Goal: Task Accomplishment & Management: Manage account settings

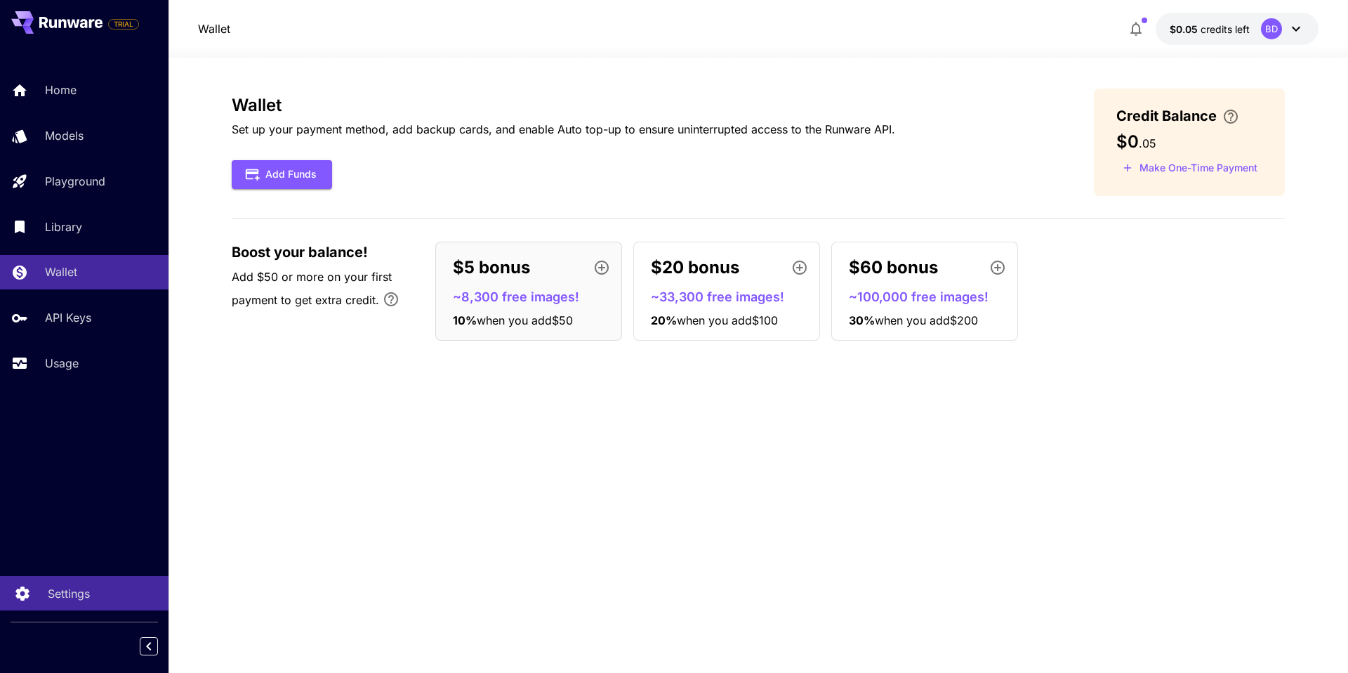
click at [98, 600] on div "Settings" at bounding box center [103, 593] width 110 height 17
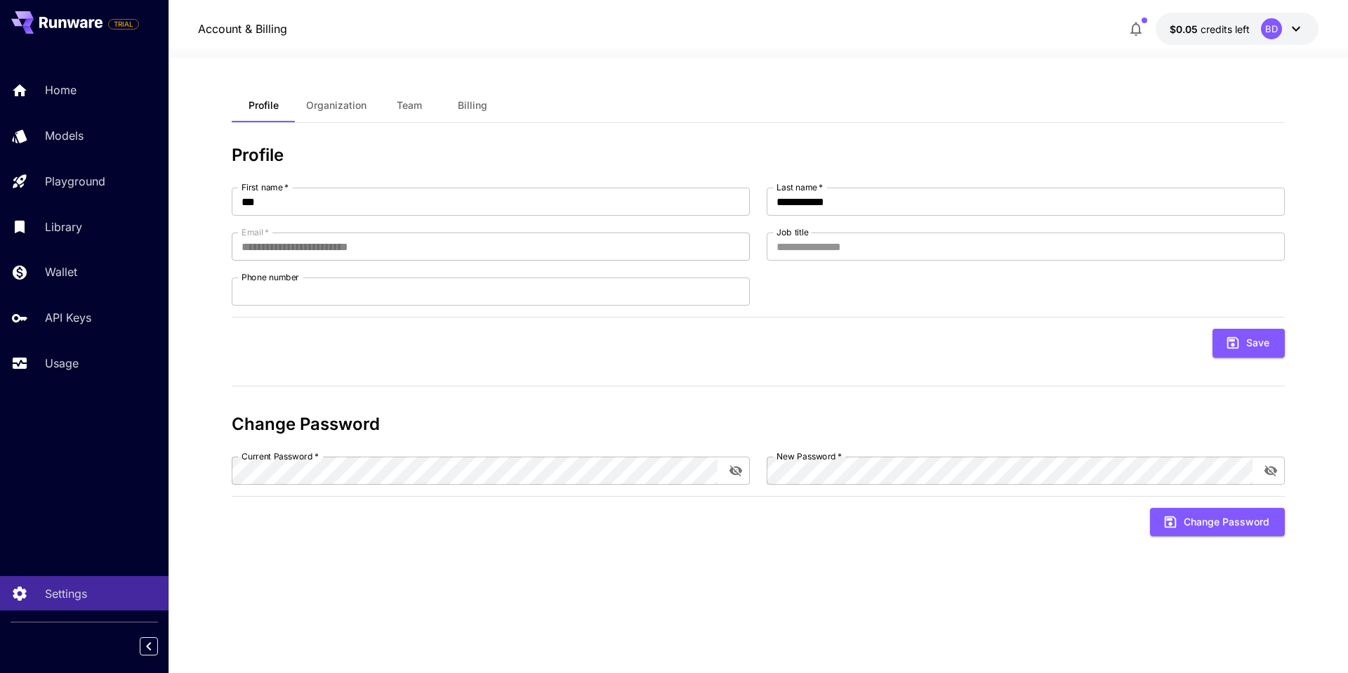
click at [357, 115] on button "Organization" at bounding box center [336, 105] width 83 height 34
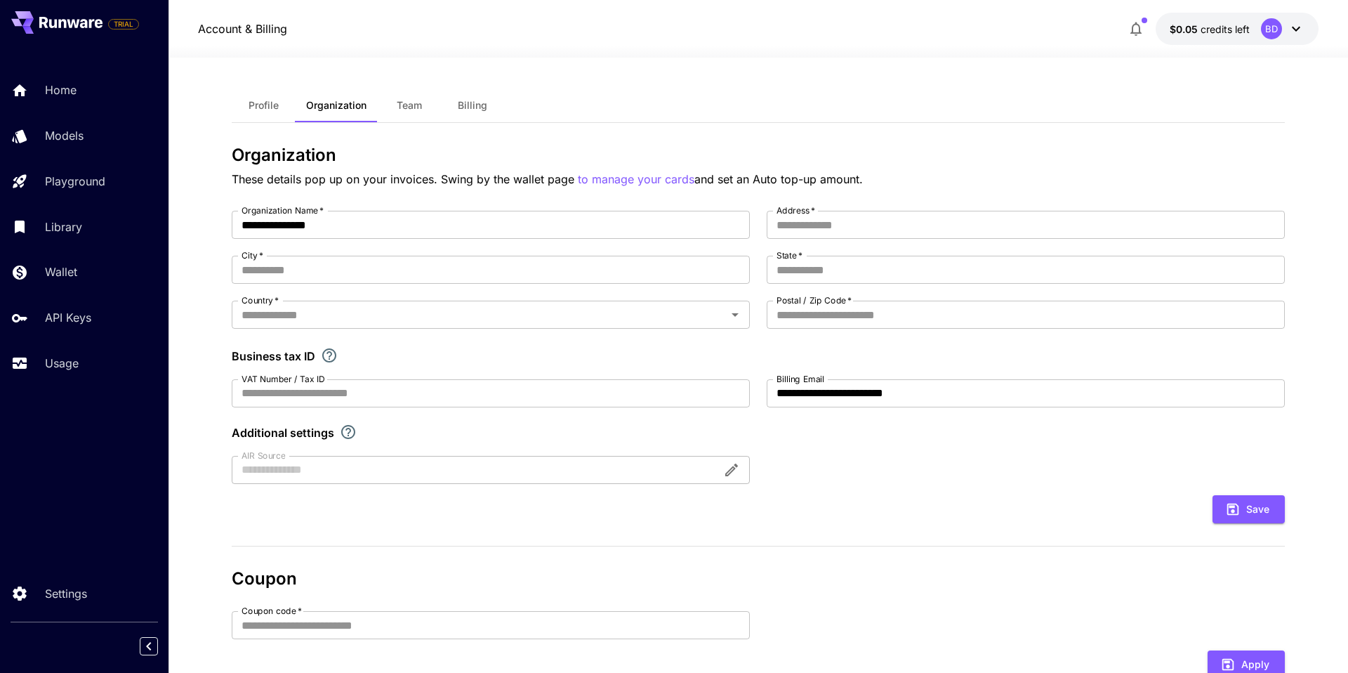
click at [406, 112] on button "Team" at bounding box center [409, 105] width 63 height 34
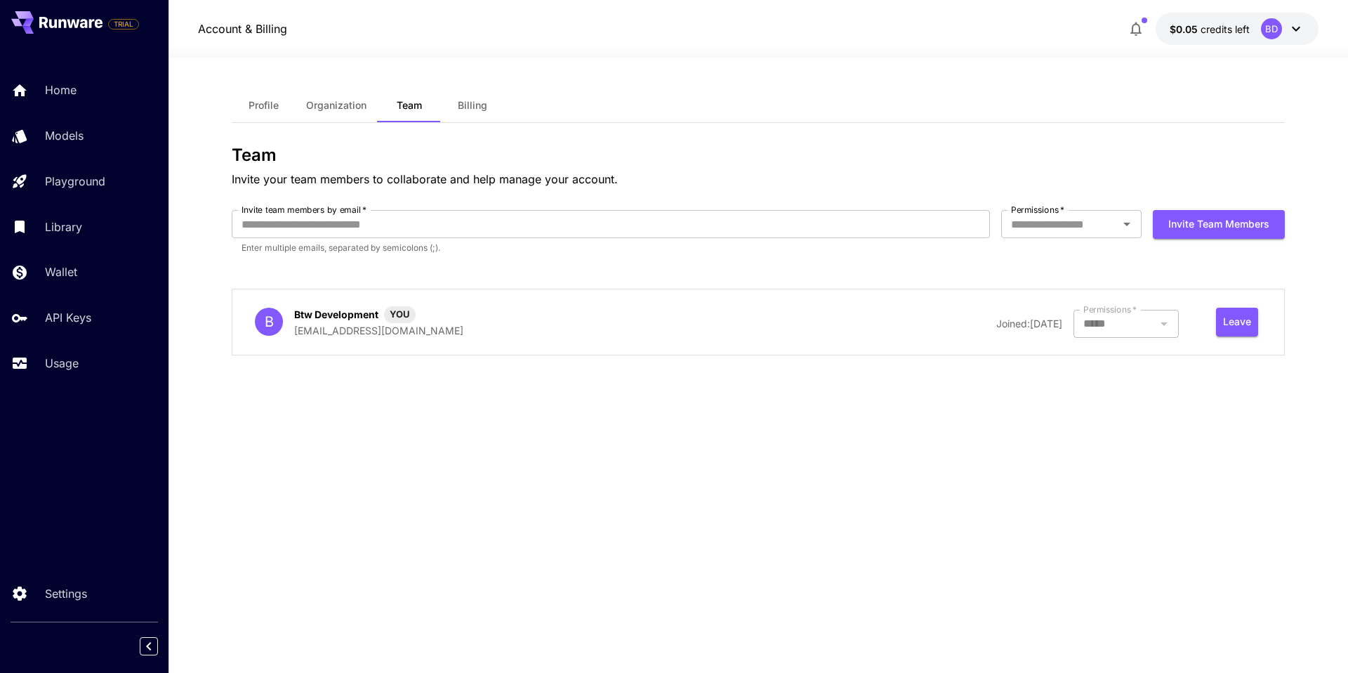
click at [480, 108] on span "Billing" at bounding box center [472, 105] width 29 height 13
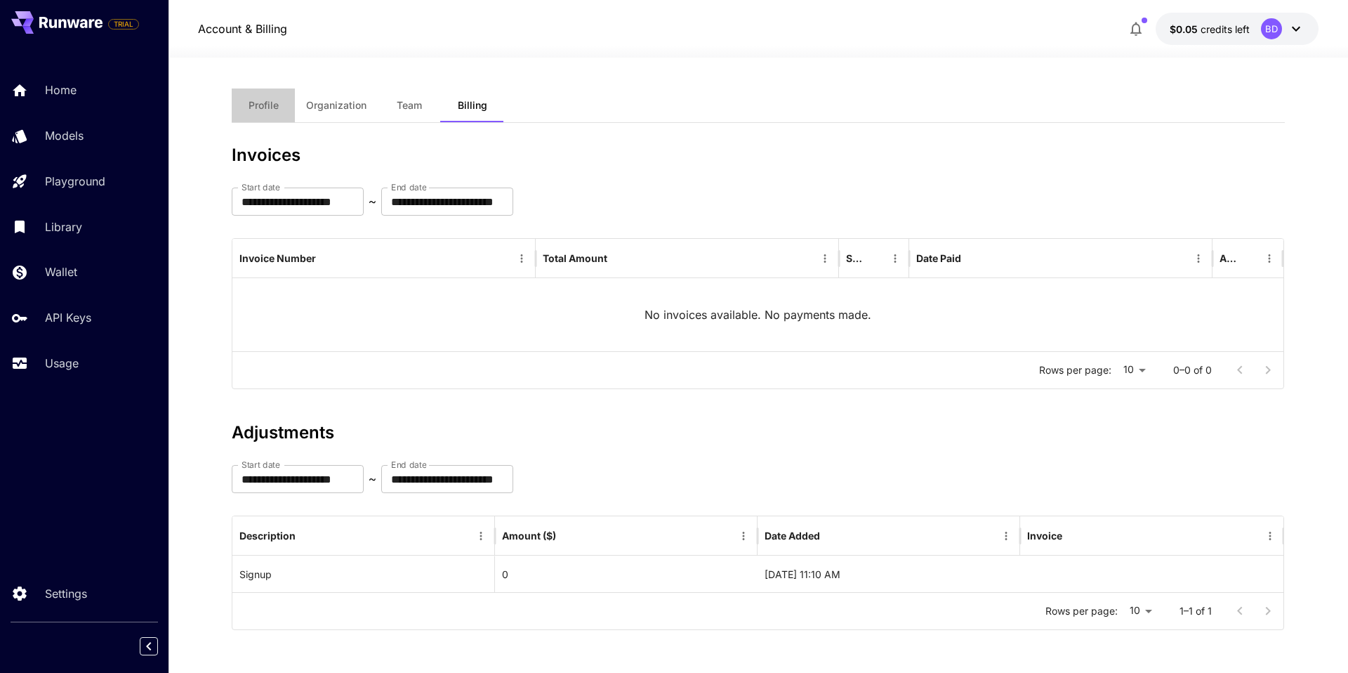
click at [269, 102] on span "Profile" at bounding box center [264, 105] width 30 height 13
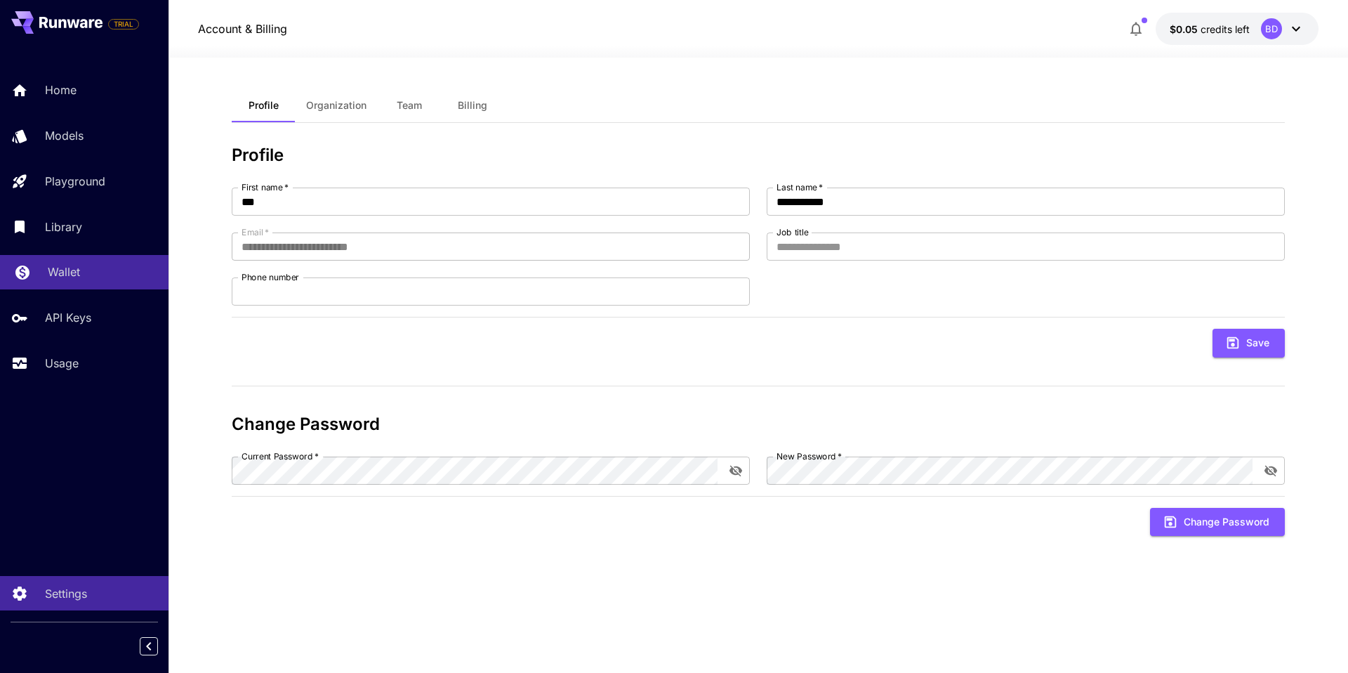
click at [68, 271] on p "Wallet" at bounding box center [64, 271] width 32 height 17
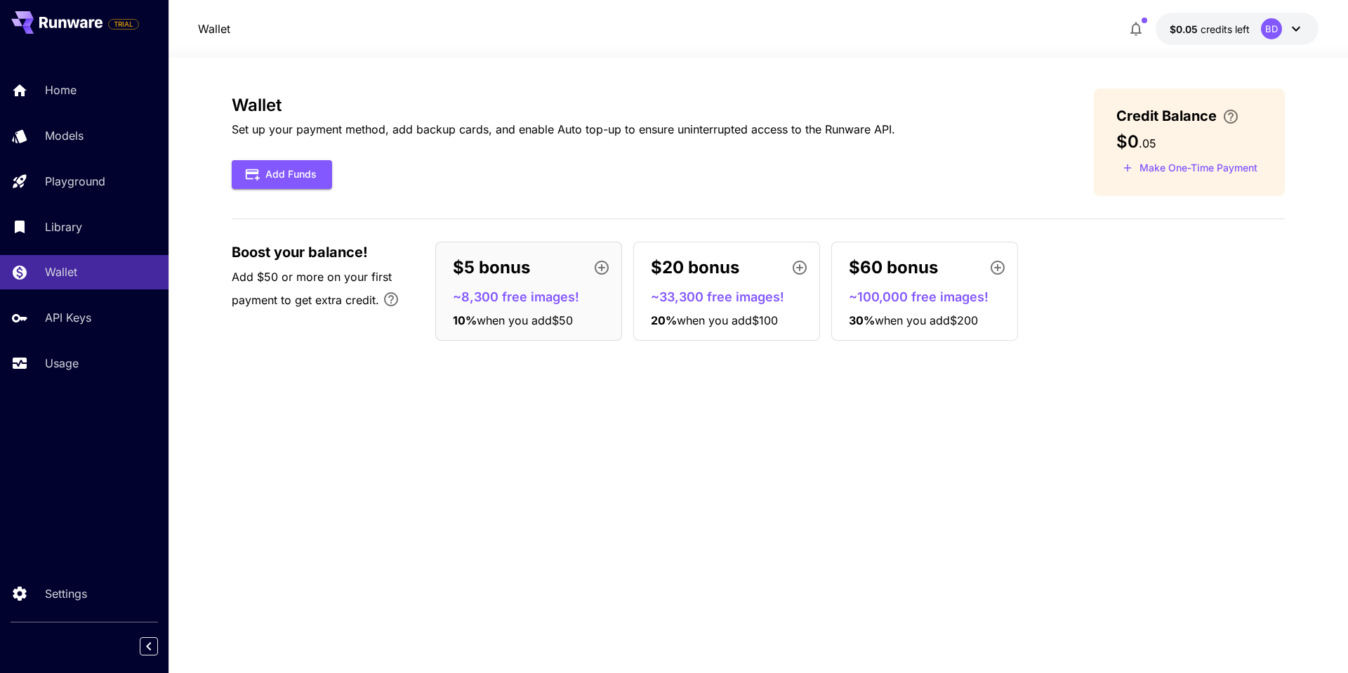
click at [974, 218] on hr at bounding box center [758, 218] width 1053 height 1
click at [960, 210] on div "Wallet Set up your payment method, add backup cards, and enable Auto top-up to …" at bounding box center [758, 219] width 1053 height 263
click at [1140, 23] on icon "button" at bounding box center [1136, 28] width 17 height 17
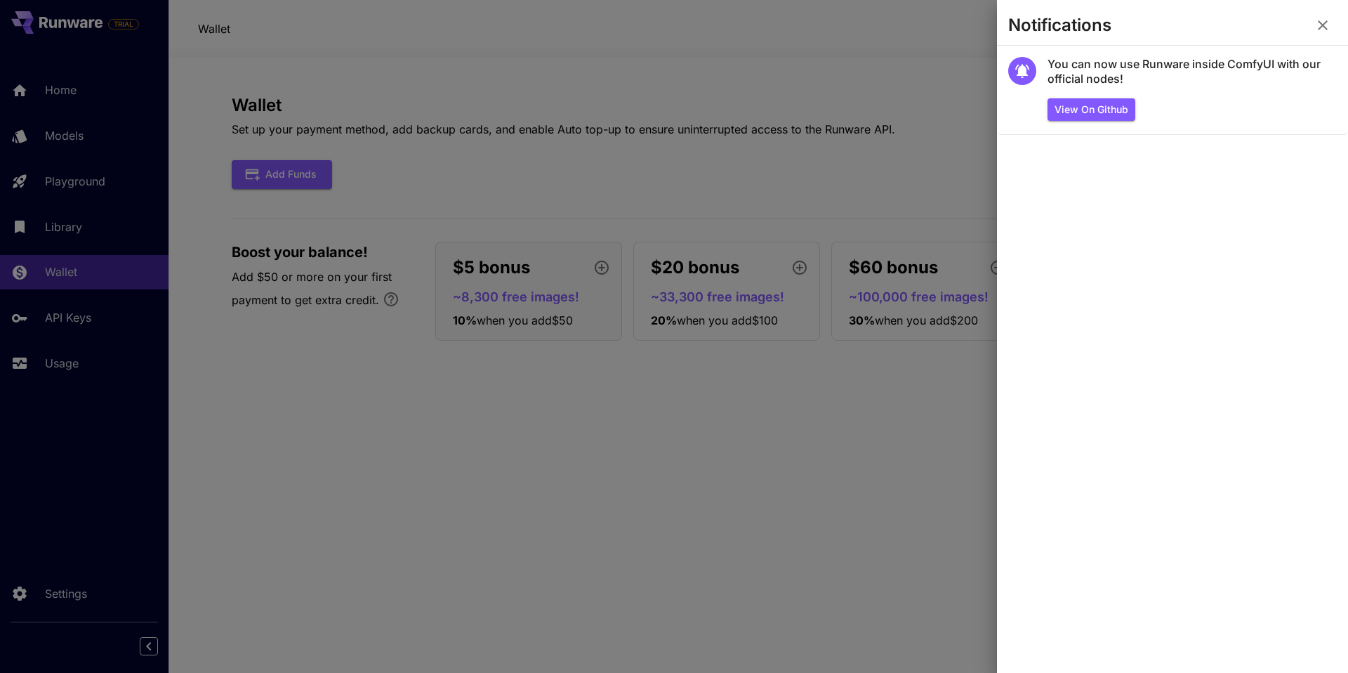
click at [1324, 26] on icon "button" at bounding box center [1323, 25] width 10 height 10
